Goal: Information Seeking & Learning: Learn about a topic

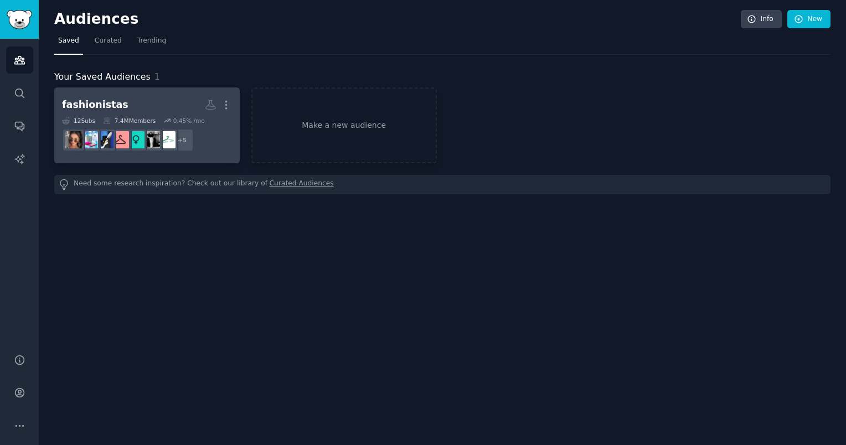
click at [150, 108] on h2 "fashionistas More" at bounding box center [147, 104] width 170 height 19
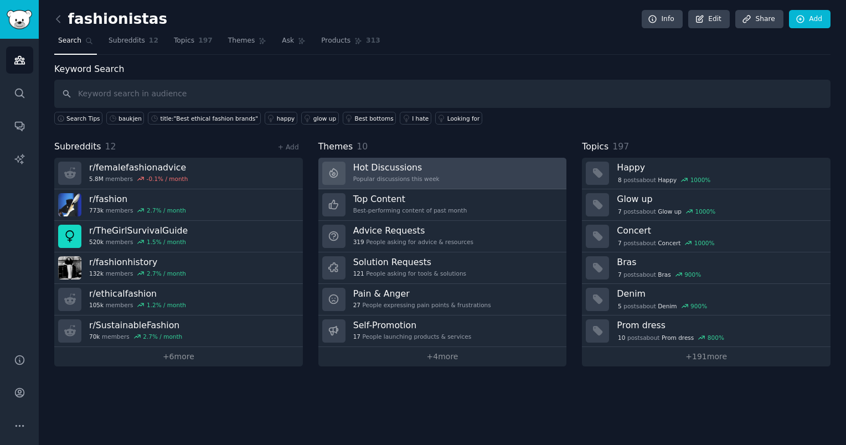
click at [403, 160] on link "Hot Discussions Popular discussions this week" at bounding box center [442, 174] width 249 height 32
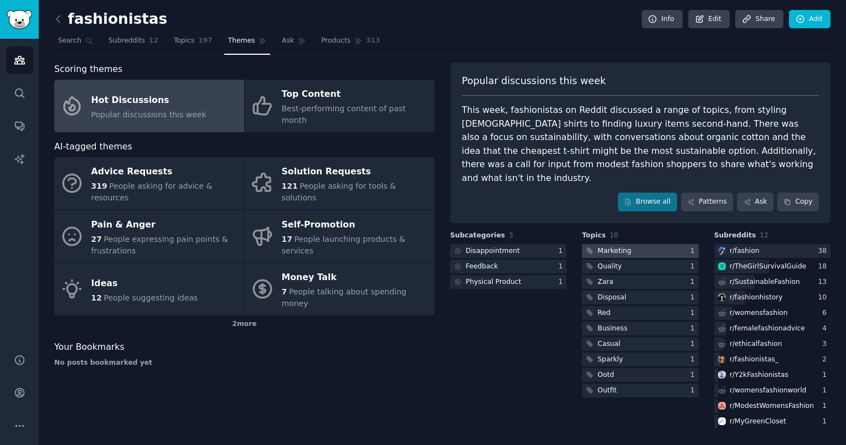
click at [641, 244] on div at bounding box center [640, 251] width 116 height 14
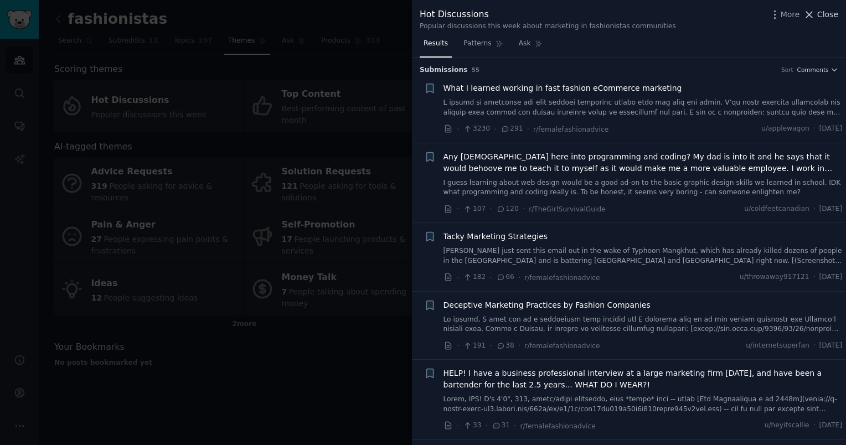
click at [820, 14] on span "Close" at bounding box center [827, 15] width 21 height 12
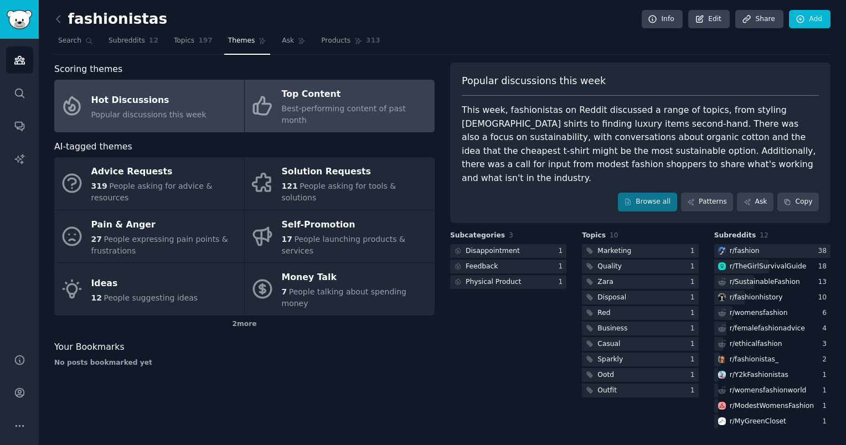
click at [282, 83] on link "Top Content Best-performing content of past month" at bounding box center [340, 106] width 190 height 53
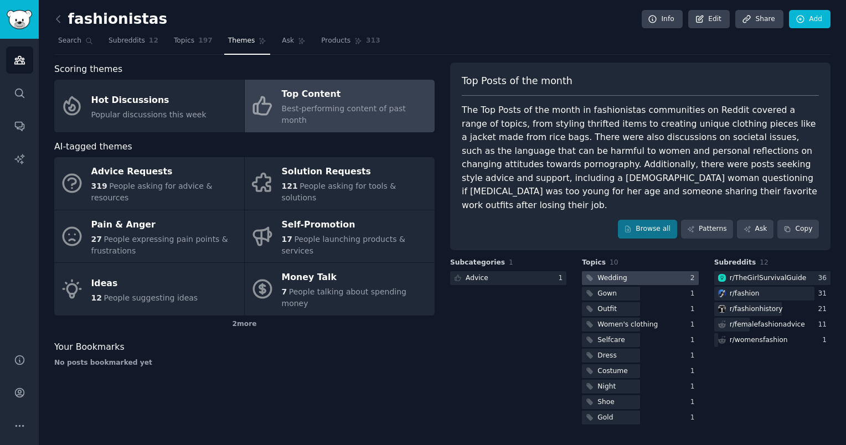
click at [616, 274] on div "Wedding" at bounding box center [612, 279] width 29 height 10
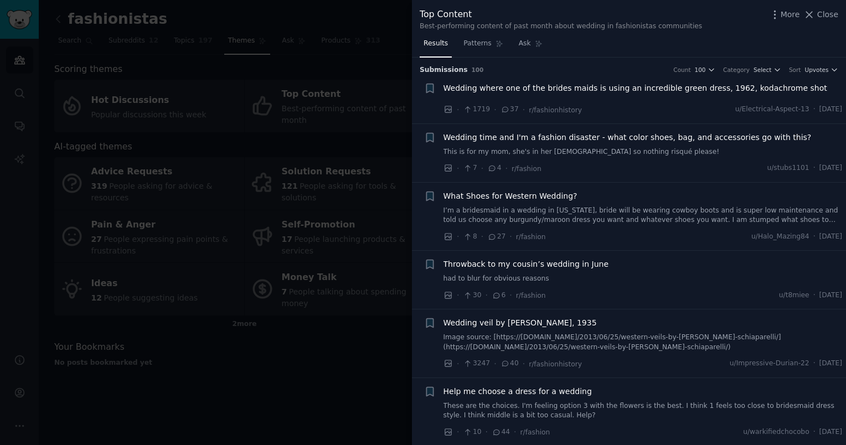
drag, startPoint x: 378, startPoint y: 2, endPoint x: 355, endPoint y: 274, distance: 272.4
click at [355, 274] on div at bounding box center [423, 222] width 846 height 445
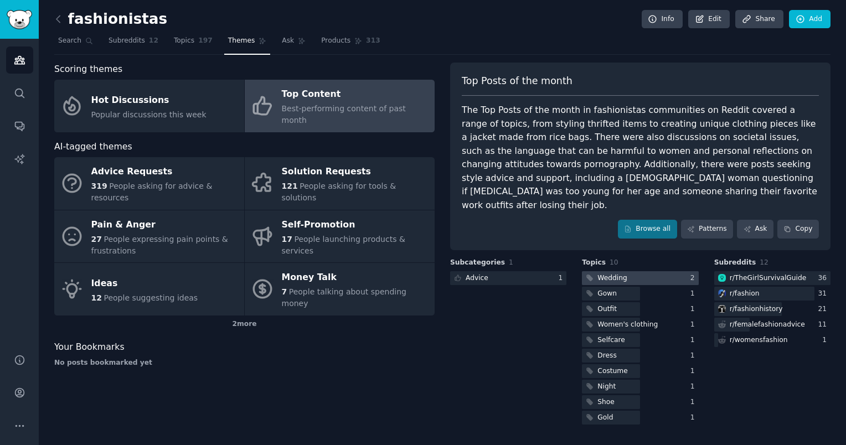
click at [618, 271] on div "Wedding" at bounding box center [605, 278] width 47 height 14
